Goal: Navigation & Orientation: Go to known website

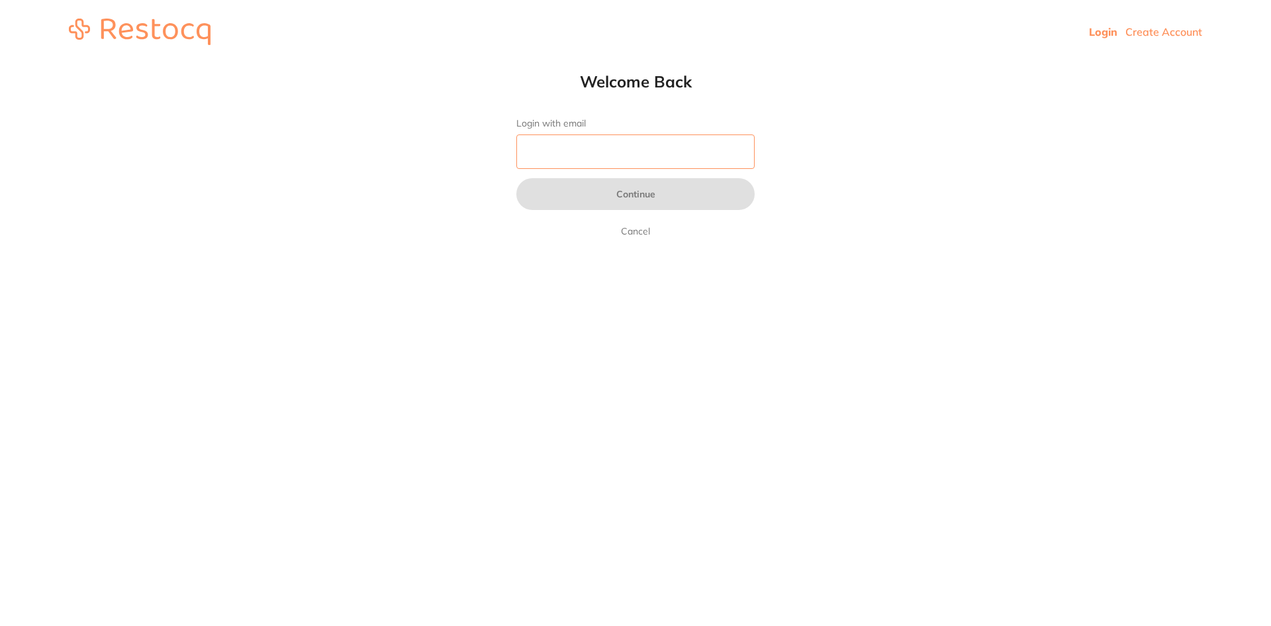
click at [621, 154] on input "Login with email" at bounding box center [635, 151] width 238 height 34
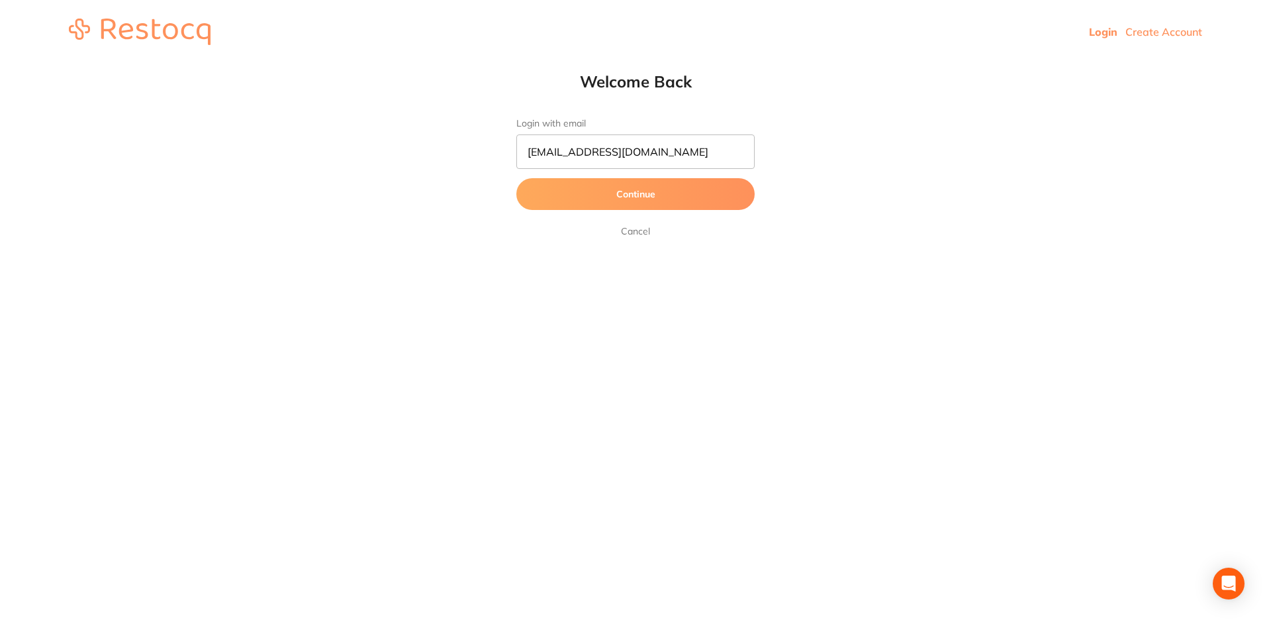
click at [614, 187] on button "Continue" at bounding box center [635, 194] width 238 height 32
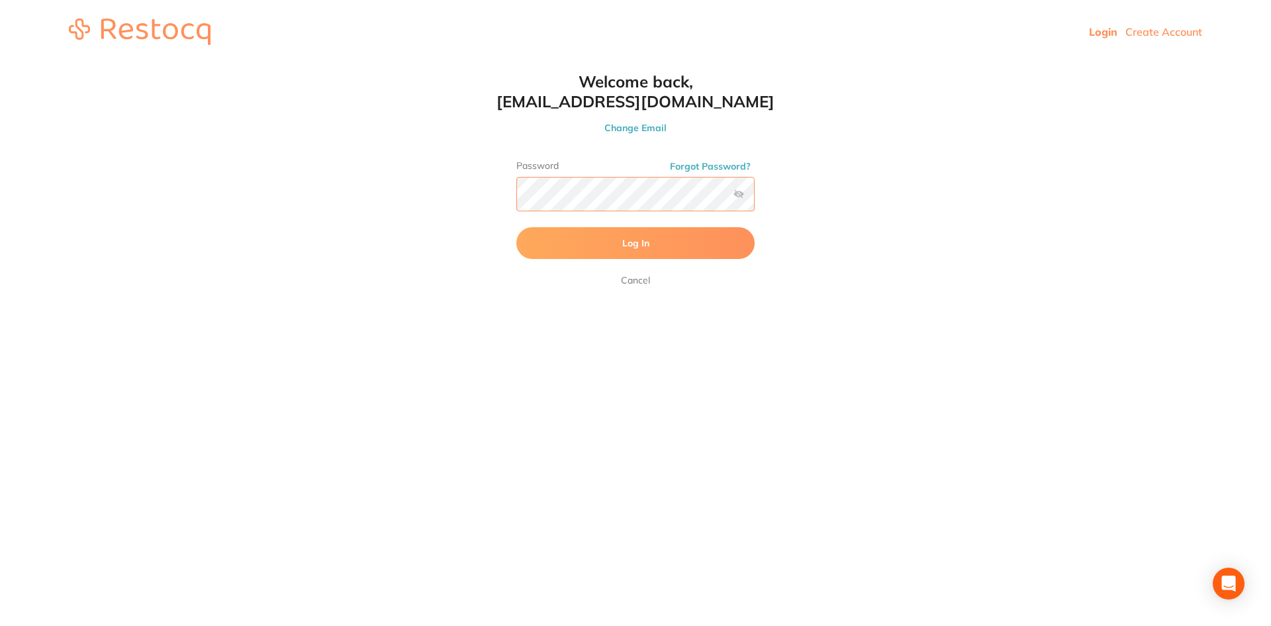
click at [516, 227] on button "Log In" at bounding box center [635, 243] width 238 height 32
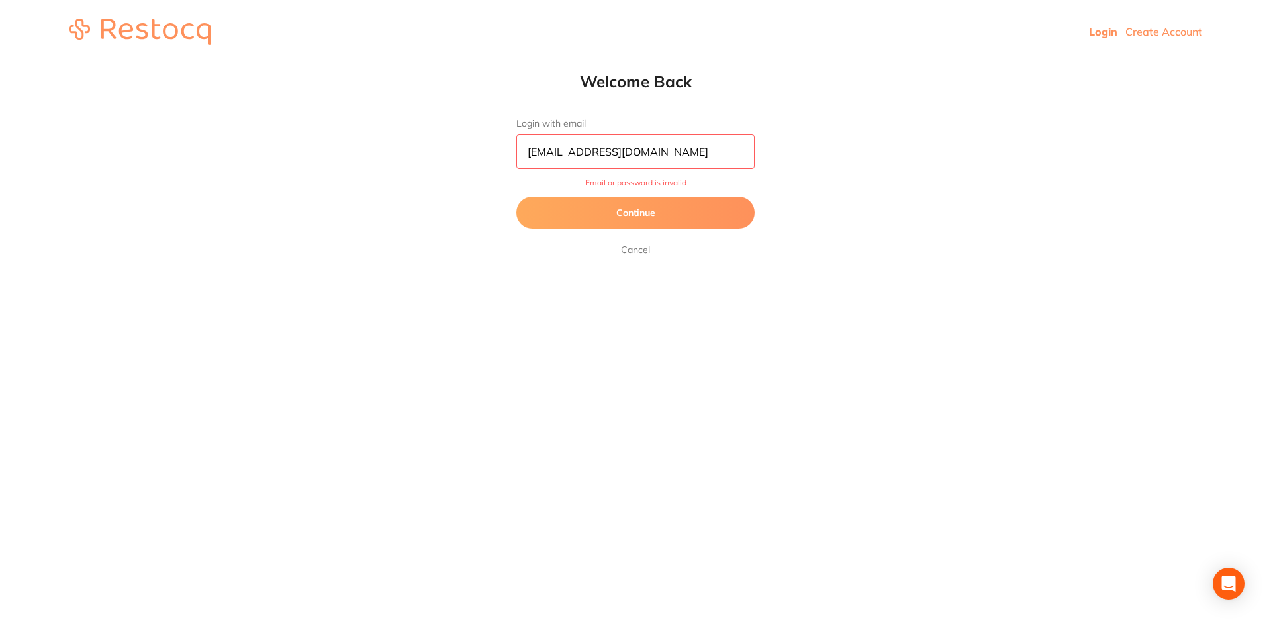
click at [543, 152] on input "[EMAIL_ADDRESS][DOMAIN_NAME]" at bounding box center [635, 151] width 238 height 34
click at [543, 151] on input "[EMAIL_ADDRESS][DOMAIN_NAME]" at bounding box center [635, 151] width 238 height 34
type input "[EMAIL_ADDRESS][DOMAIN_NAME]"
click at [663, 217] on button "Continue" at bounding box center [635, 213] width 238 height 32
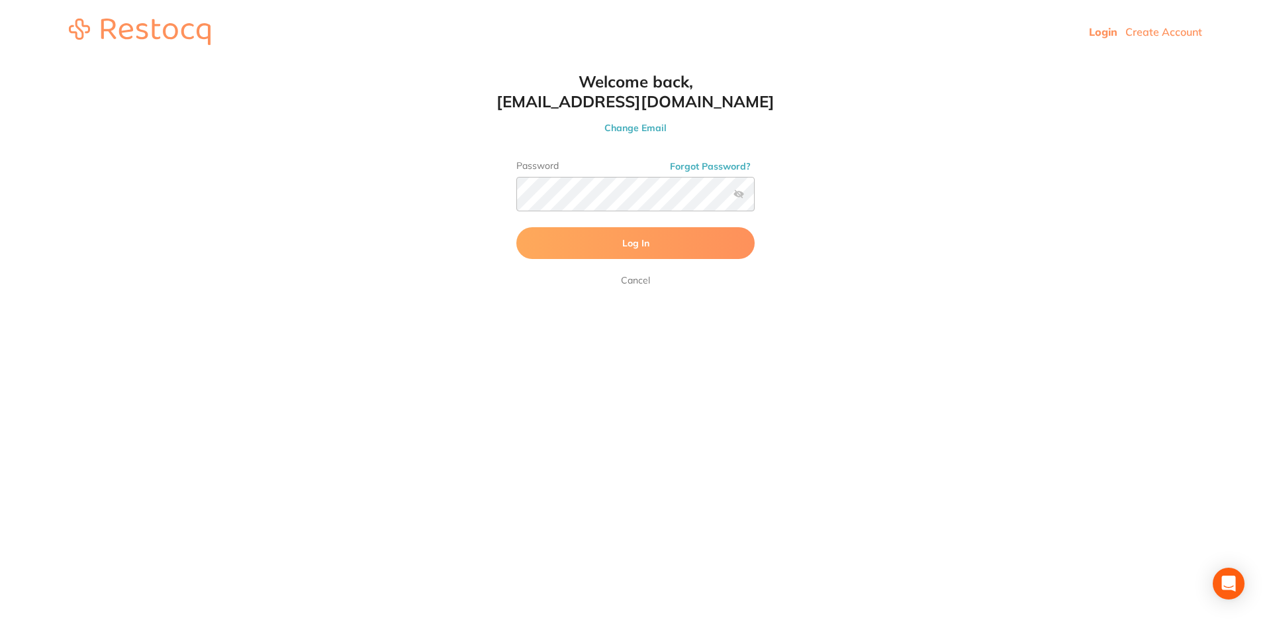
click at [738, 192] on label at bounding box center [738, 194] width 11 height 11
click at [755, 198] on input "checkbox" at bounding box center [755, 198] width 0 height 0
click at [661, 237] on button "Log In" at bounding box center [635, 243] width 238 height 32
